Goal: Find specific page/section: Find specific page/section

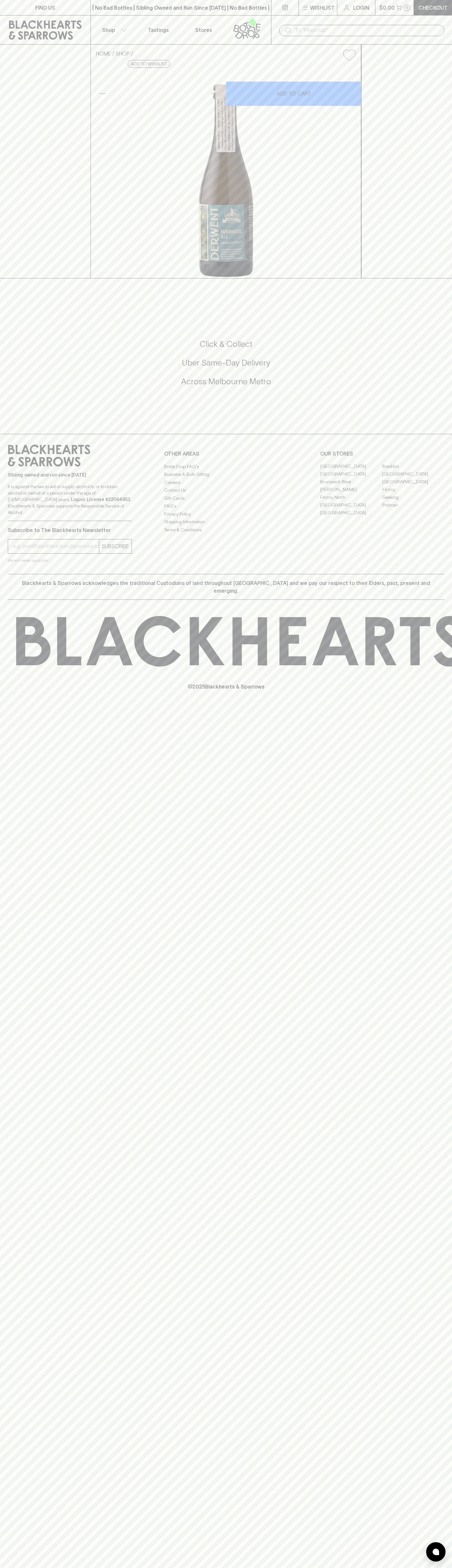
click at [122, 12] on div "| No Bad Bottles | Sibling Owned and Run Since [DATE] | No Bad Bottles | Siblin…" at bounding box center [180, 7] width 181 height 15
click at [434, 486] on link "[GEOGRAPHIC_DATA]" at bounding box center [413, 482] width 62 height 8
click at [239, 1567] on html "FIND US | No Bad Bottles | Sibling Owned and Run Since 2006 | No Bad Bottles | …" at bounding box center [226, 784] width 452 height 1568
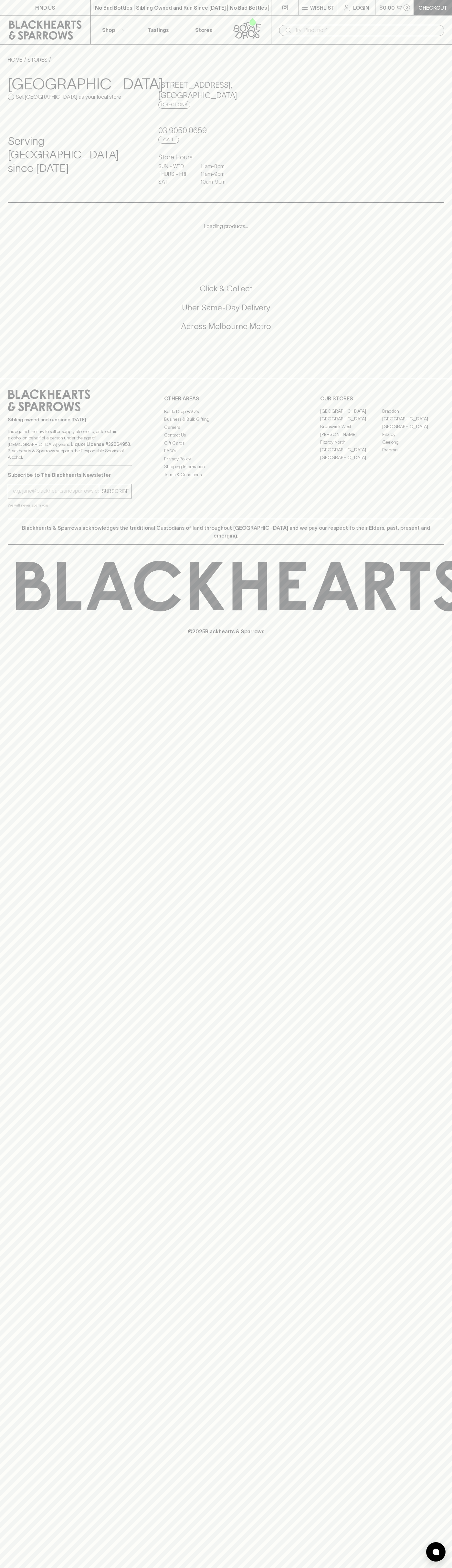
click at [30, 24] on icon at bounding box center [45, 30] width 81 height 19
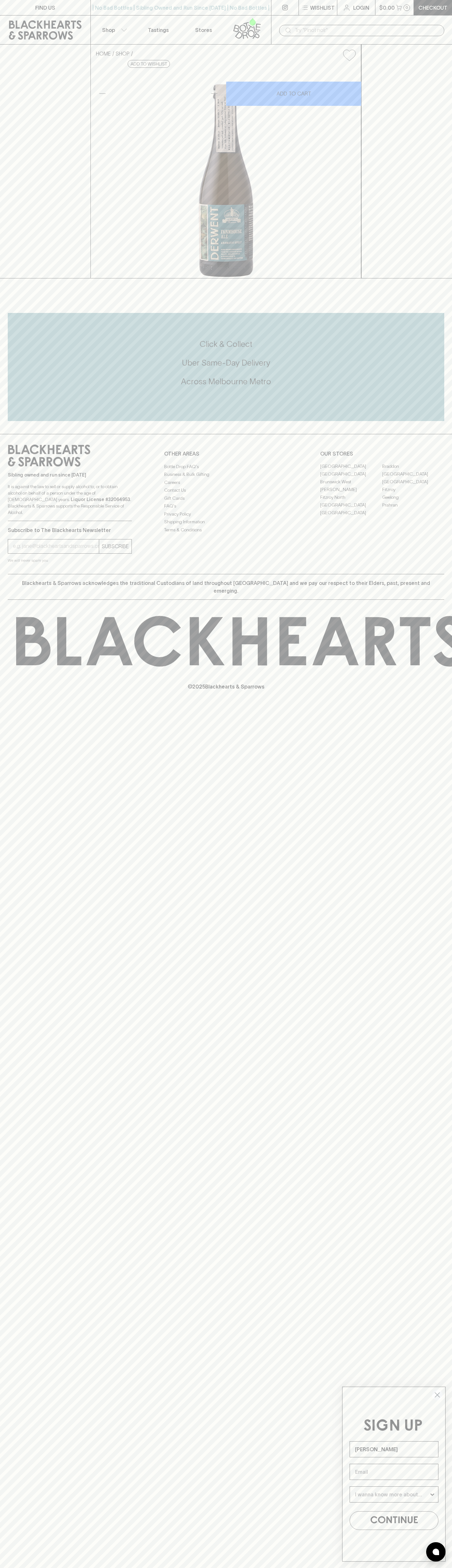
type input "[PERSON_NAME]"
